Goal: Task Accomplishment & Management: Manage account settings

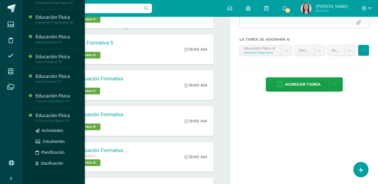
scroll to position [101, 0]
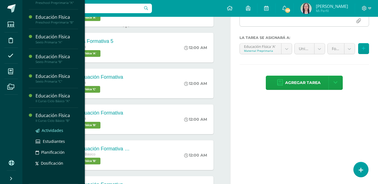
click at [53, 131] on span "Actividades" at bounding box center [53, 130] width 22 height 5
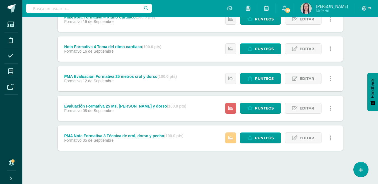
scroll to position [237, 0]
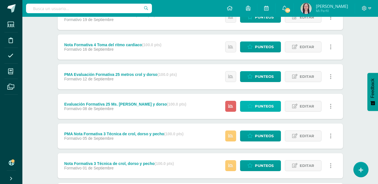
click at [264, 106] on span "Punteos" at bounding box center [264, 106] width 19 height 10
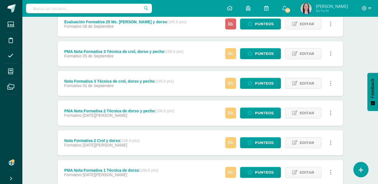
scroll to position [321, 0]
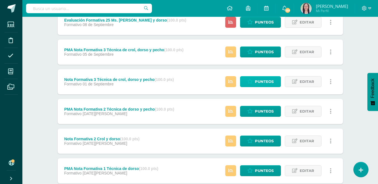
click at [259, 81] on span "Punteos" at bounding box center [264, 81] width 19 height 10
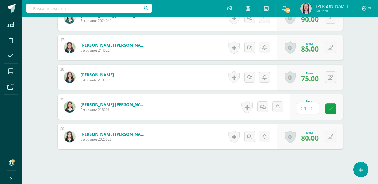
scroll to position [630, 0]
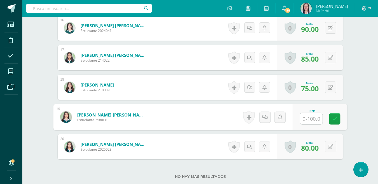
click at [309, 120] on input "text" at bounding box center [311, 118] width 22 height 11
type input "70"
click at [337, 118] on icon at bounding box center [334, 118] width 5 height 5
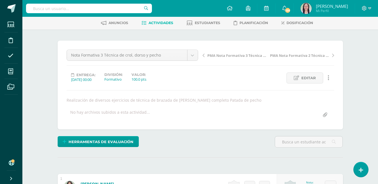
scroll to position [0, 0]
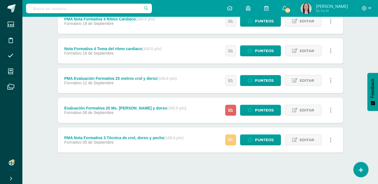
scroll to position [237, 0]
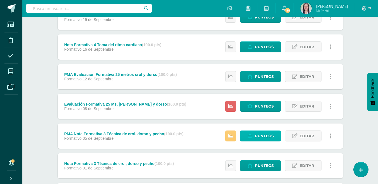
click at [262, 136] on span "Punteos" at bounding box center [264, 136] width 19 height 10
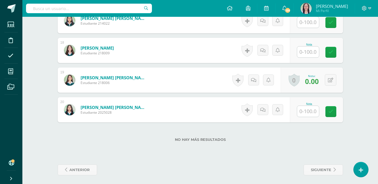
scroll to position [669, 0]
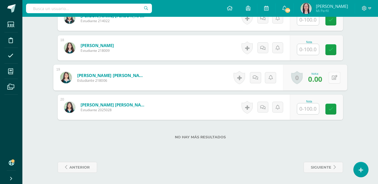
click at [332, 78] on icon at bounding box center [335, 77] width 6 height 5
click at [320, 77] on icon at bounding box center [319, 79] width 5 height 5
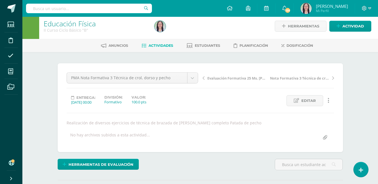
scroll to position [0, 0]
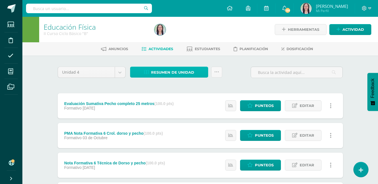
click at [179, 73] on span "Resumen de unidad" at bounding box center [172, 72] width 43 height 10
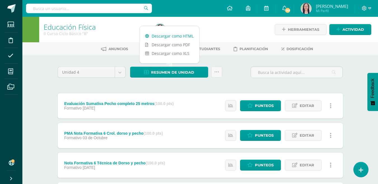
click at [177, 37] on link "Descargar como HTML" at bounding box center [170, 36] width 60 height 9
click at [174, 36] on link "Descargar como HTML" at bounding box center [170, 36] width 60 height 9
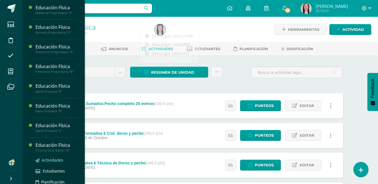
drag, startPoint x: 60, startPoint y: 160, endPoint x: 65, endPoint y: 160, distance: 5.0
click at [60, 160] on span "Actividades" at bounding box center [53, 159] width 22 height 5
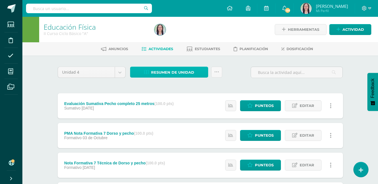
click at [182, 74] on span "Resumen de unidad" at bounding box center [172, 72] width 43 height 10
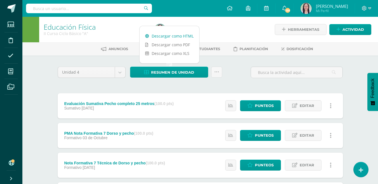
click at [176, 36] on link "Descargar como HTML" at bounding box center [170, 36] width 60 height 9
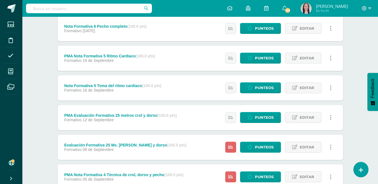
scroll to position [239, 0]
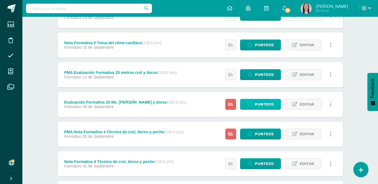
click at [261, 104] on span "Punteos" at bounding box center [264, 104] width 19 height 10
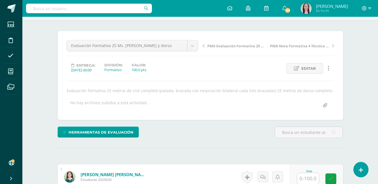
scroll to position [85, 0]
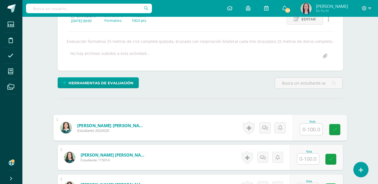
click at [310, 130] on input "text" at bounding box center [311, 129] width 22 height 11
type input "40"
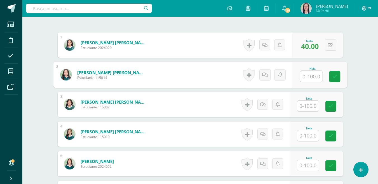
scroll to position [169, 0]
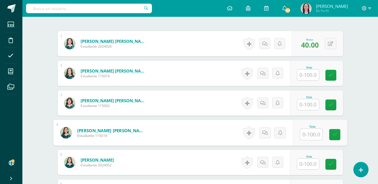
click at [309, 136] on input "text" at bounding box center [311, 134] width 22 height 11
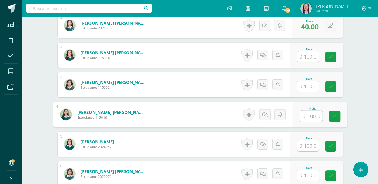
scroll to position [197, 0]
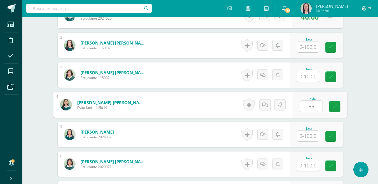
type input "65"
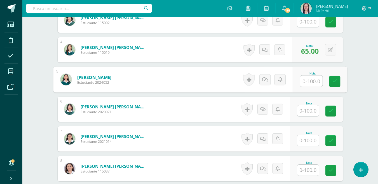
scroll to position [253, 0]
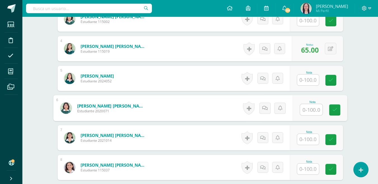
click at [314, 109] on input "text" at bounding box center [311, 109] width 22 height 11
type input "80"
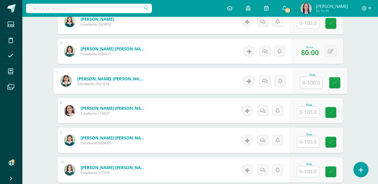
scroll to position [337, 0]
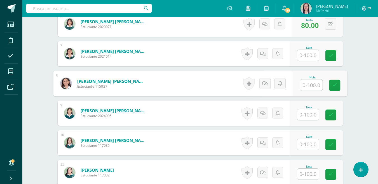
click at [308, 88] on input "text" at bounding box center [311, 85] width 22 height 11
type input "40"
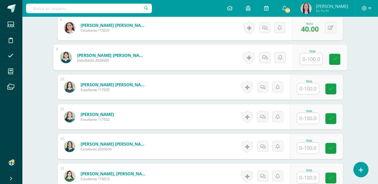
scroll to position [393, 0]
type input "100"
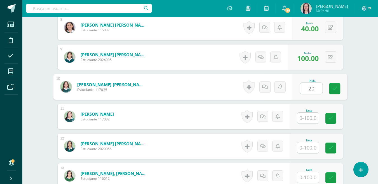
type input "20"
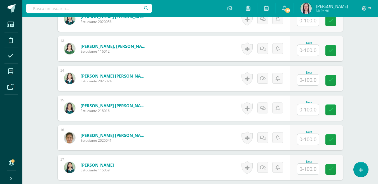
scroll to position [533, 0]
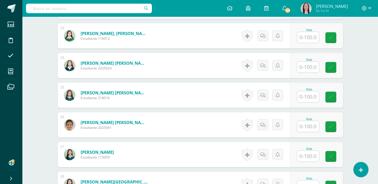
click at [309, 66] on input "text" at bounding box center [308, 67] width 22 height 11
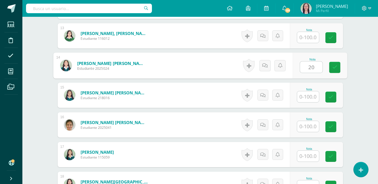
type input "20"
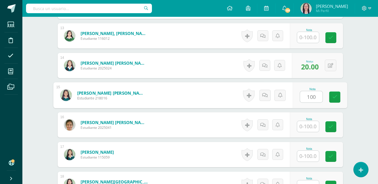
type input "100"
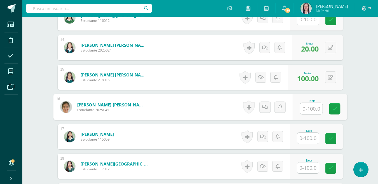
scroll to position [561, 0]
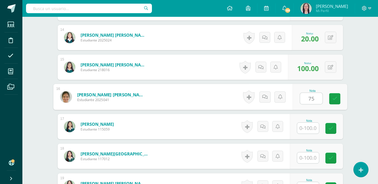
type input "75"
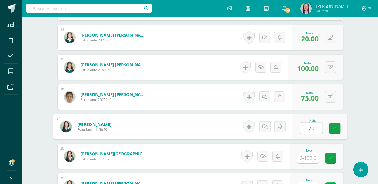
type input "70"
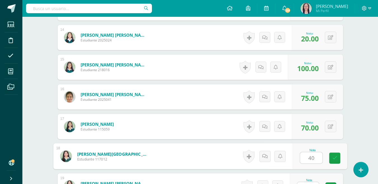
type input "40"
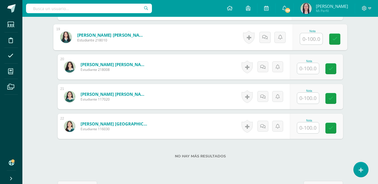
scroll to position [710, 0]
type input "60"
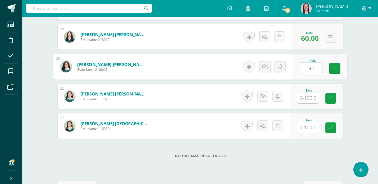
type input "90"
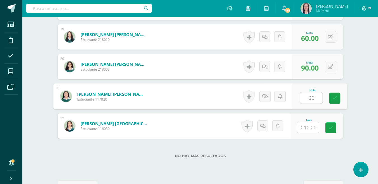
type input "60"
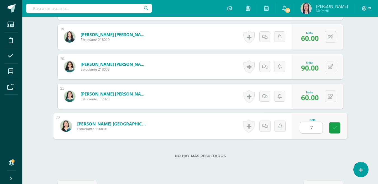
type input "75"
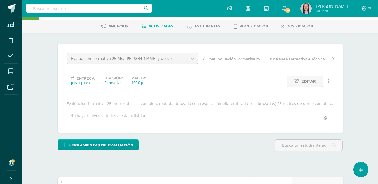
scroll to position [0, 0]
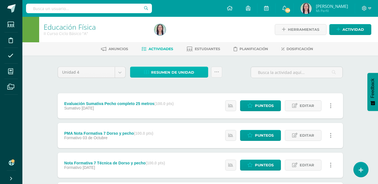
click at [182, 73] on span "Resumen de unidad" at bounding box center [172, 72] width 43 height 10
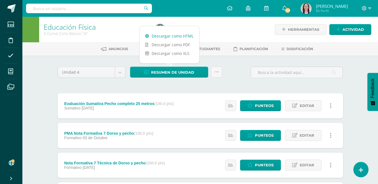
click at [176, 36] on link "Descargar como HTML" at bounding box center [170, 36] width 60 height 9
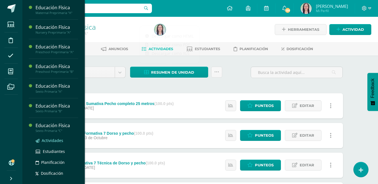
click at [53, 141] on span "Actividades" at bounding box center [53, 140] width 22 height 5
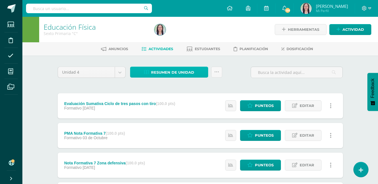
click at [174, 73] on span "Resumen de unidad" at bounding box center [172, 72] width 43 height 10
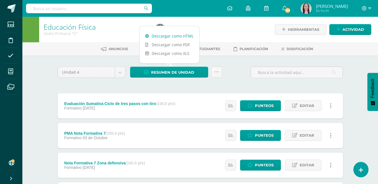
click at [176, 36] on link "Descargar como HTML" at bounding box center [170, 36] width 60 height 9
